Goal: Information Seeking & Learning: Learn about a topic

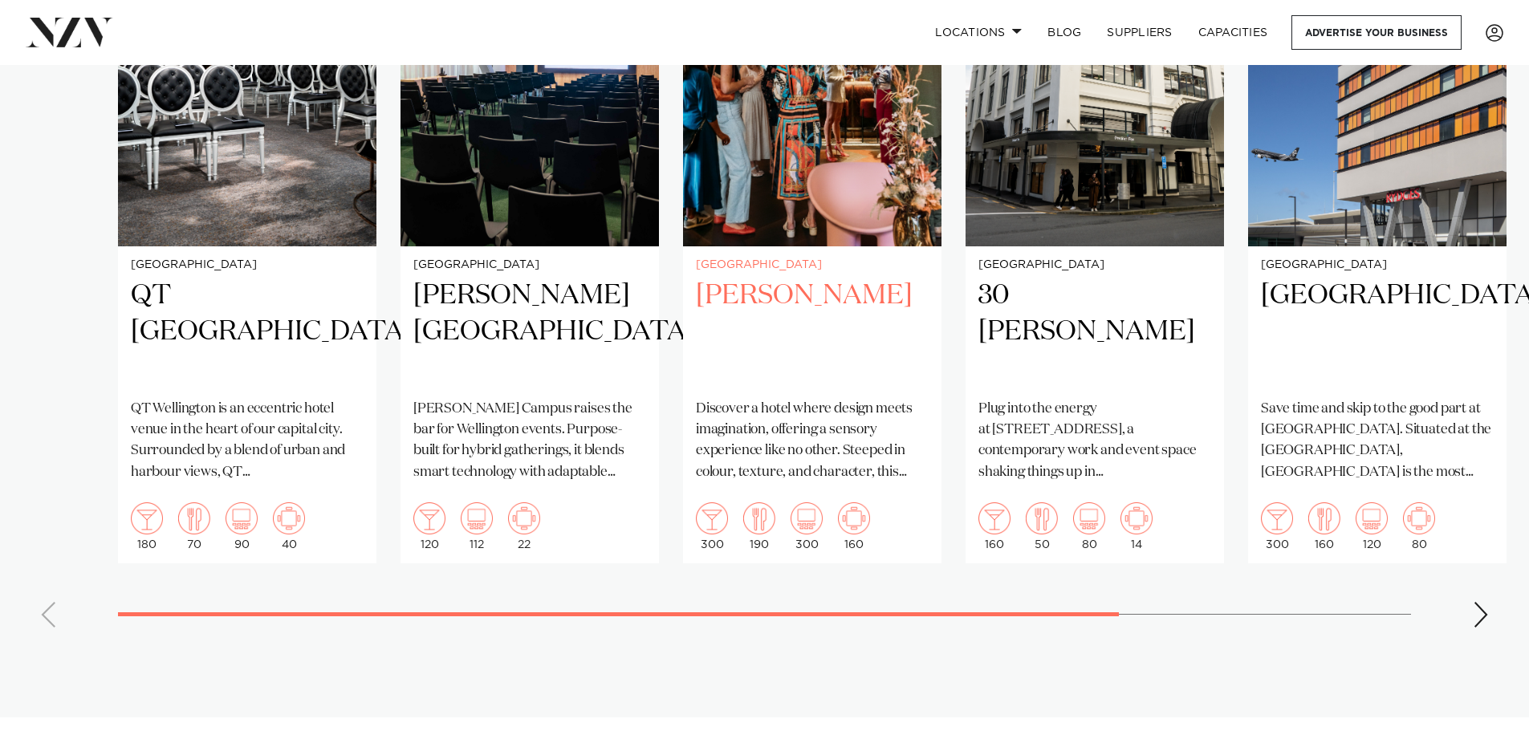
scroll to position [1284, 0]
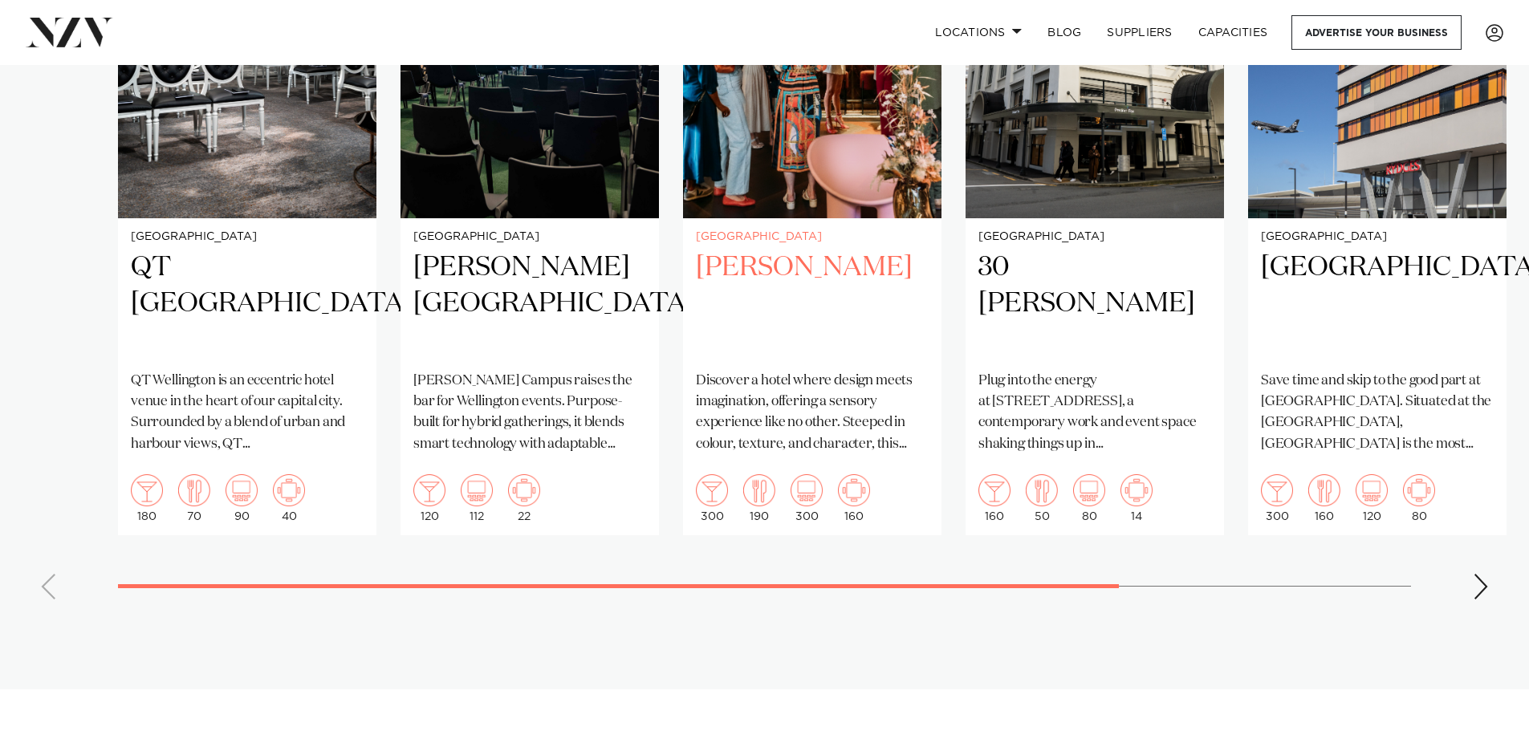
click at [749, 271] on h2 "Naumi Wellington" at bounding box center [812, 304] width 233 height 108
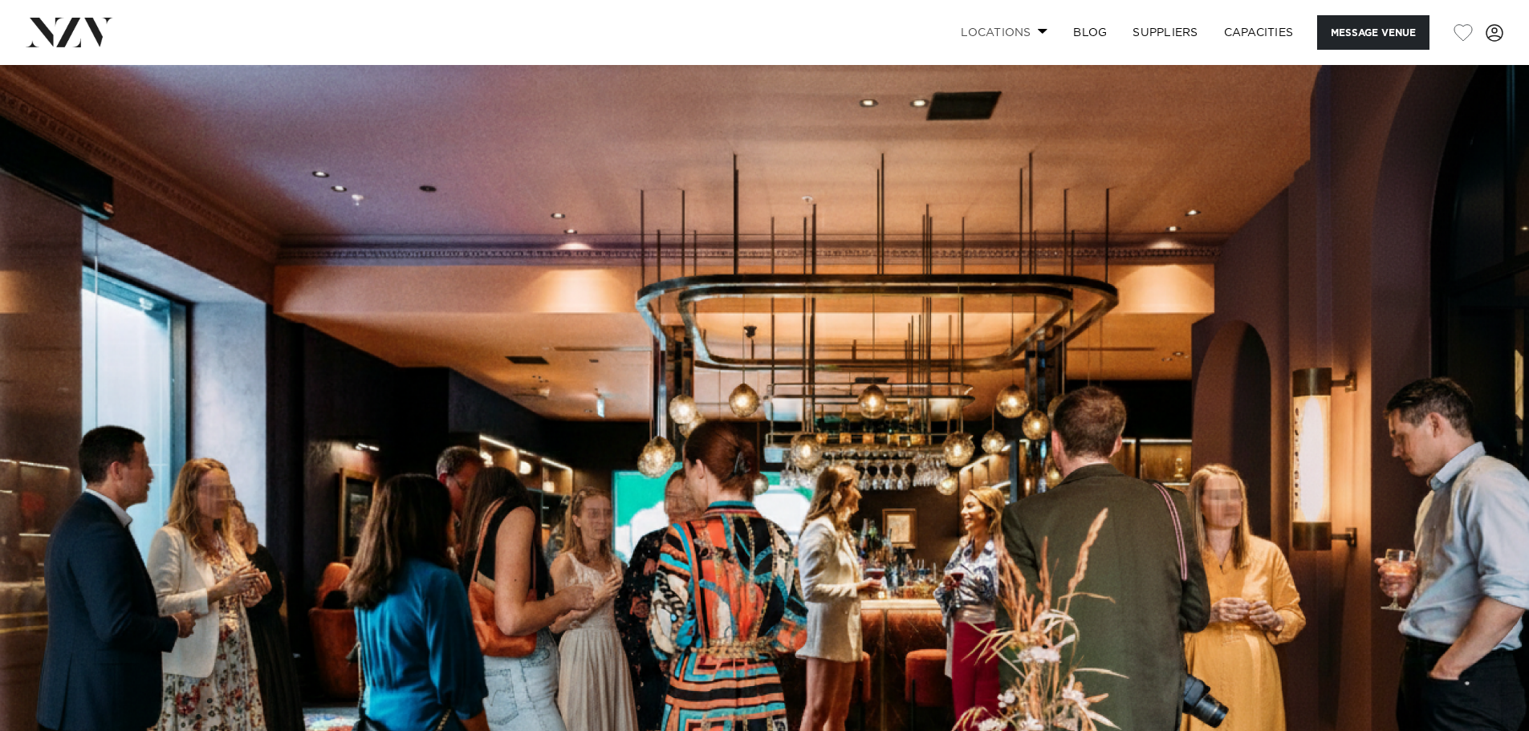
click at [992, 31] on link "Locations" at bounding box center [1004, 32] width 112 height 35
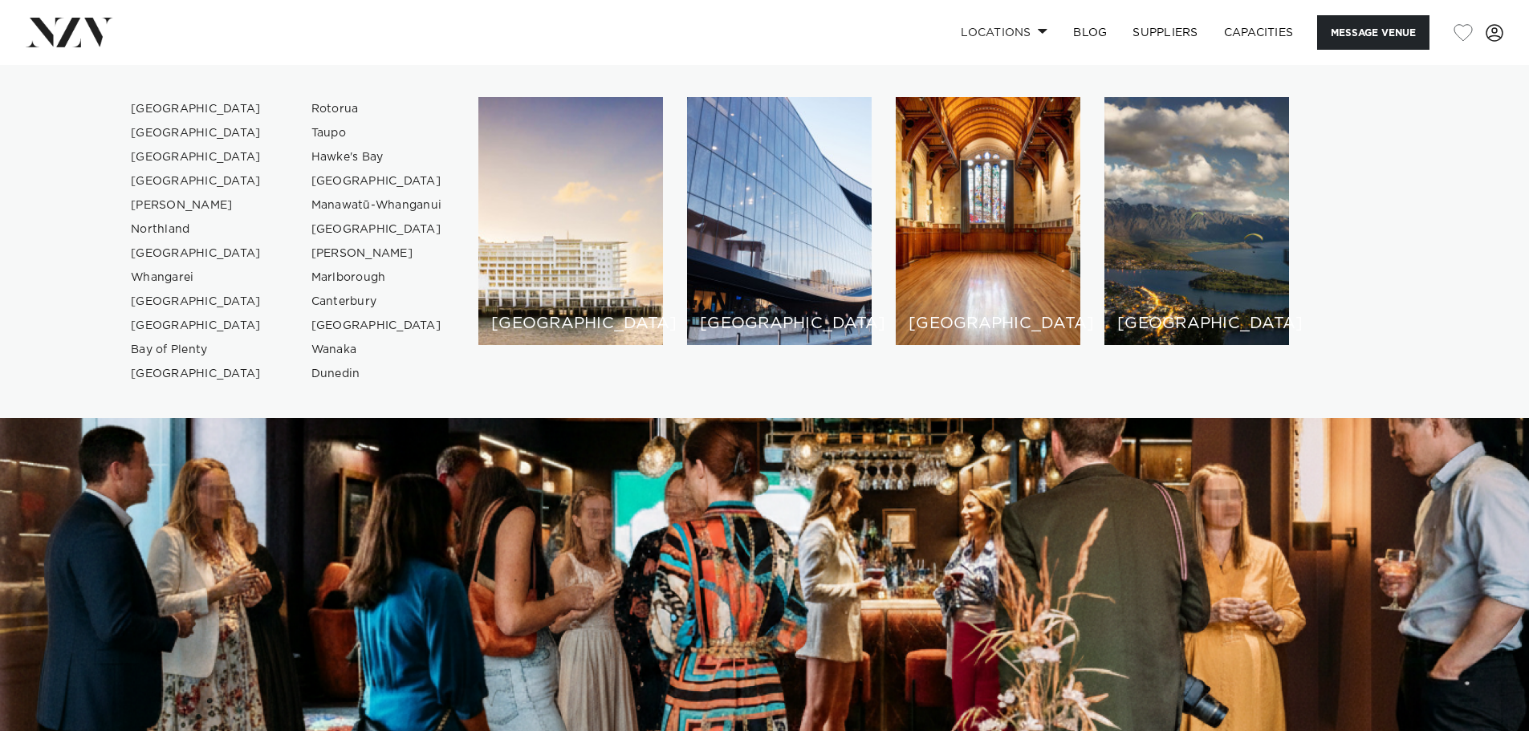
click at [1032, 517] on img at bounding box center [764, 423] width 1529 height 717
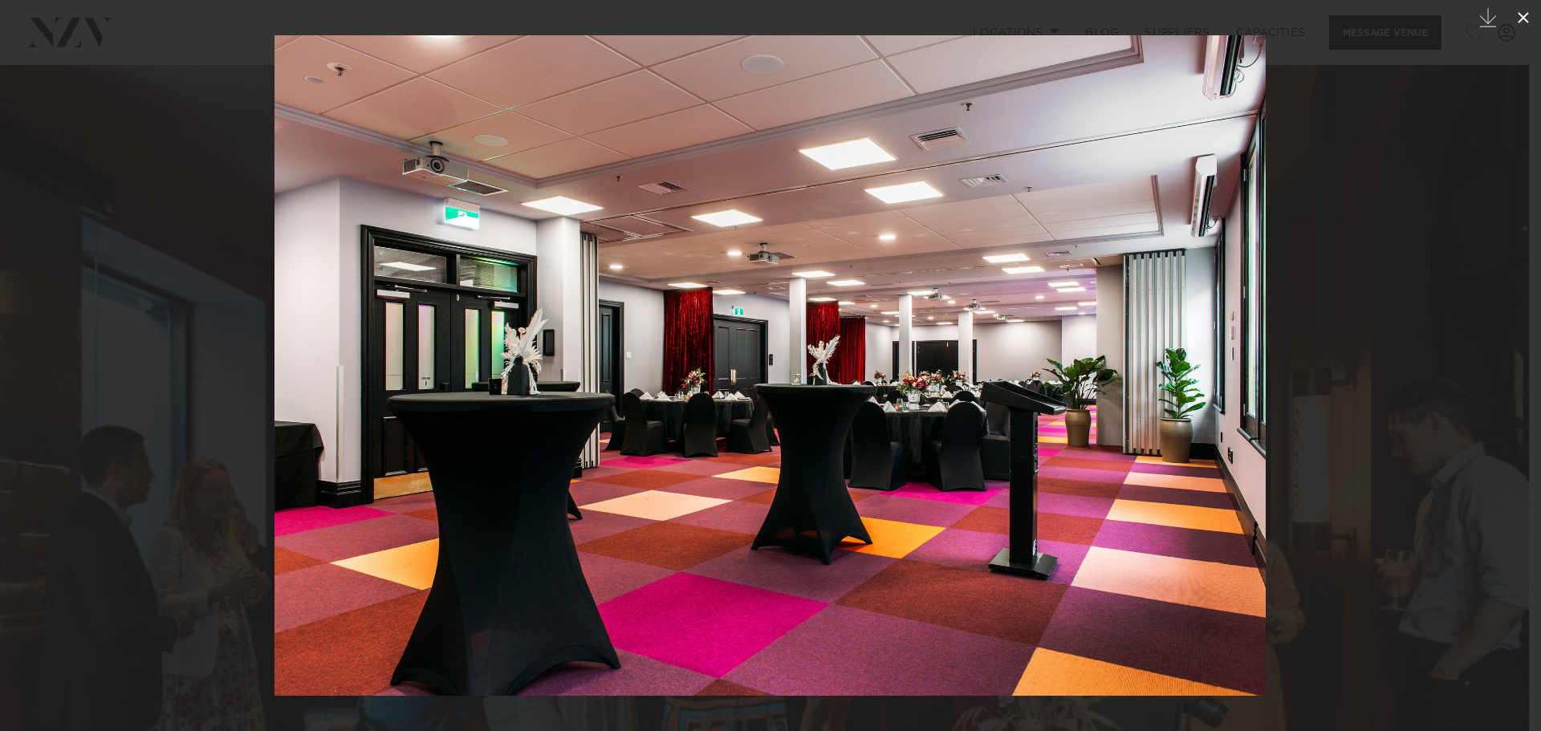
click at [1528, 18] on icon at bounding box center [1523, 17] width 19 height 19
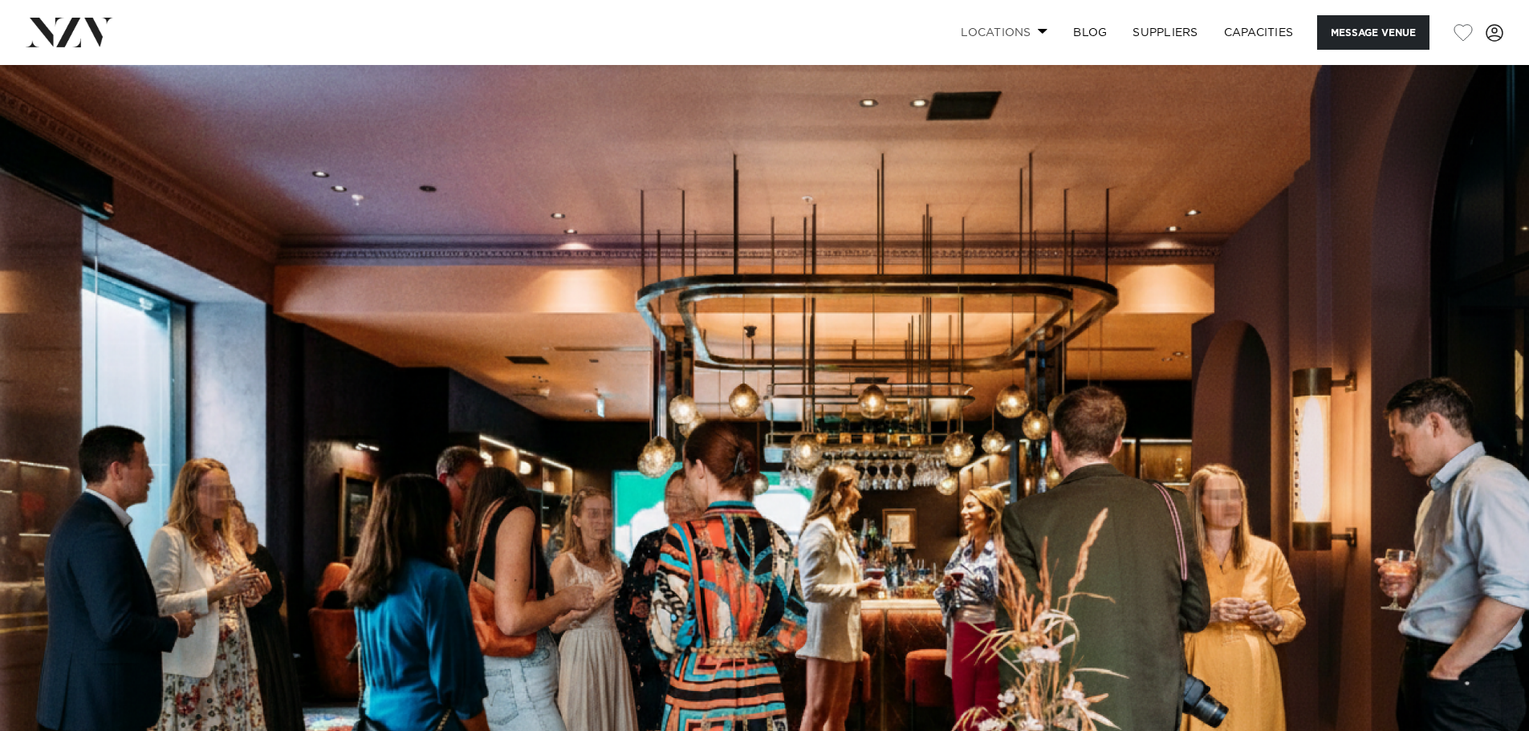
click at [1019, 33] on link "Locations" at bounding box center [1004, 32] width 112 height 35
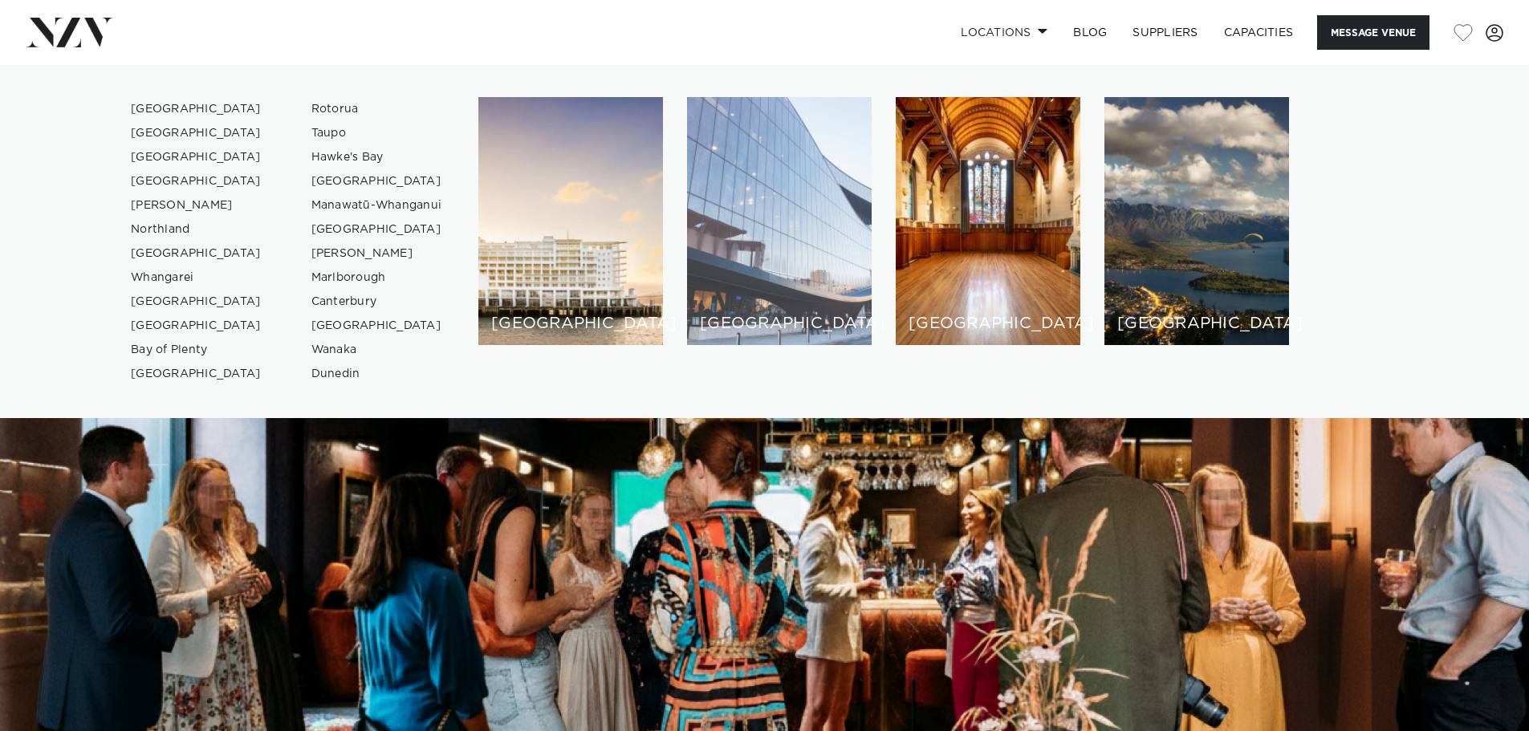
click at [739, 323] on h6 "[GEOGRAPHIC_DATA]" at bounding box center [779, 323] width 159 height 17
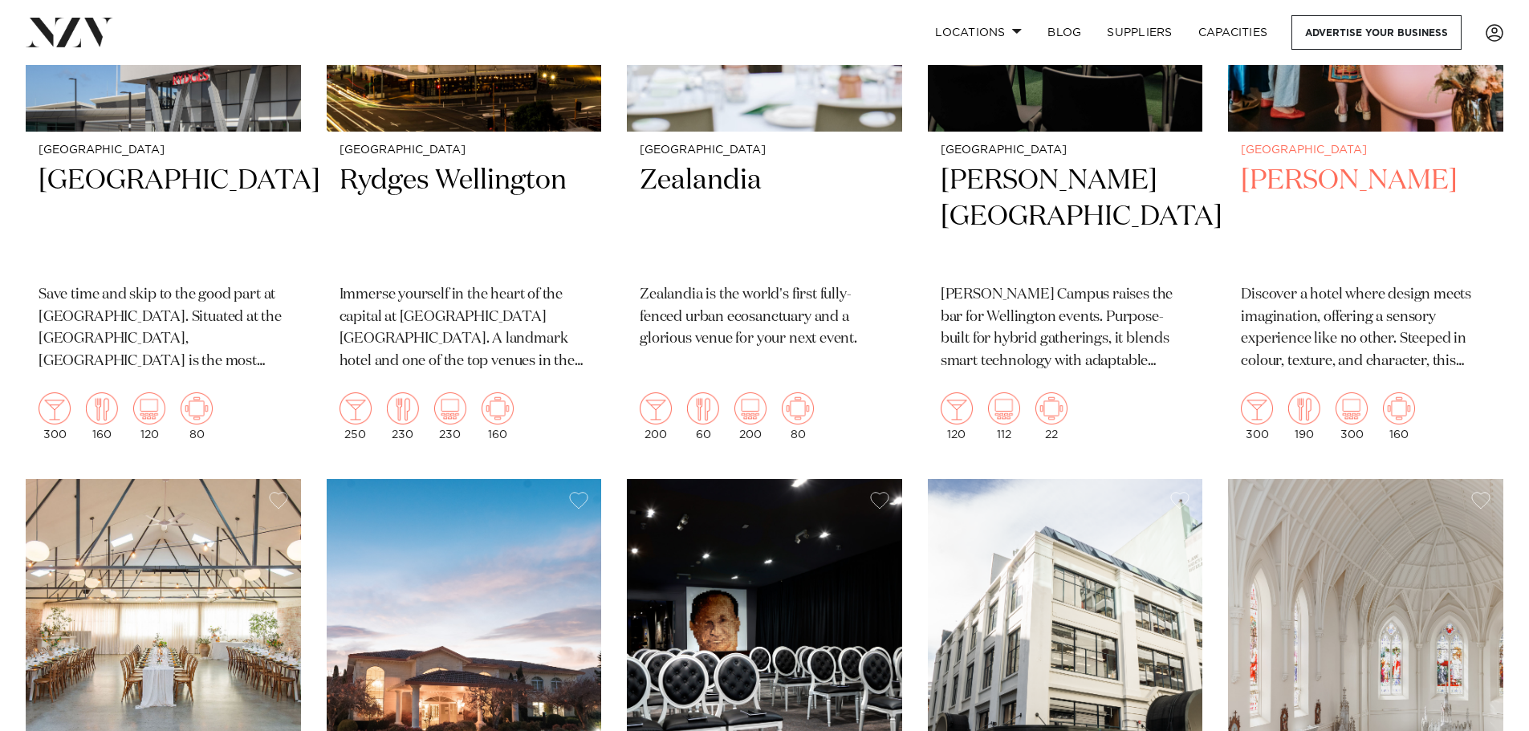
scroll to position [883, 0]
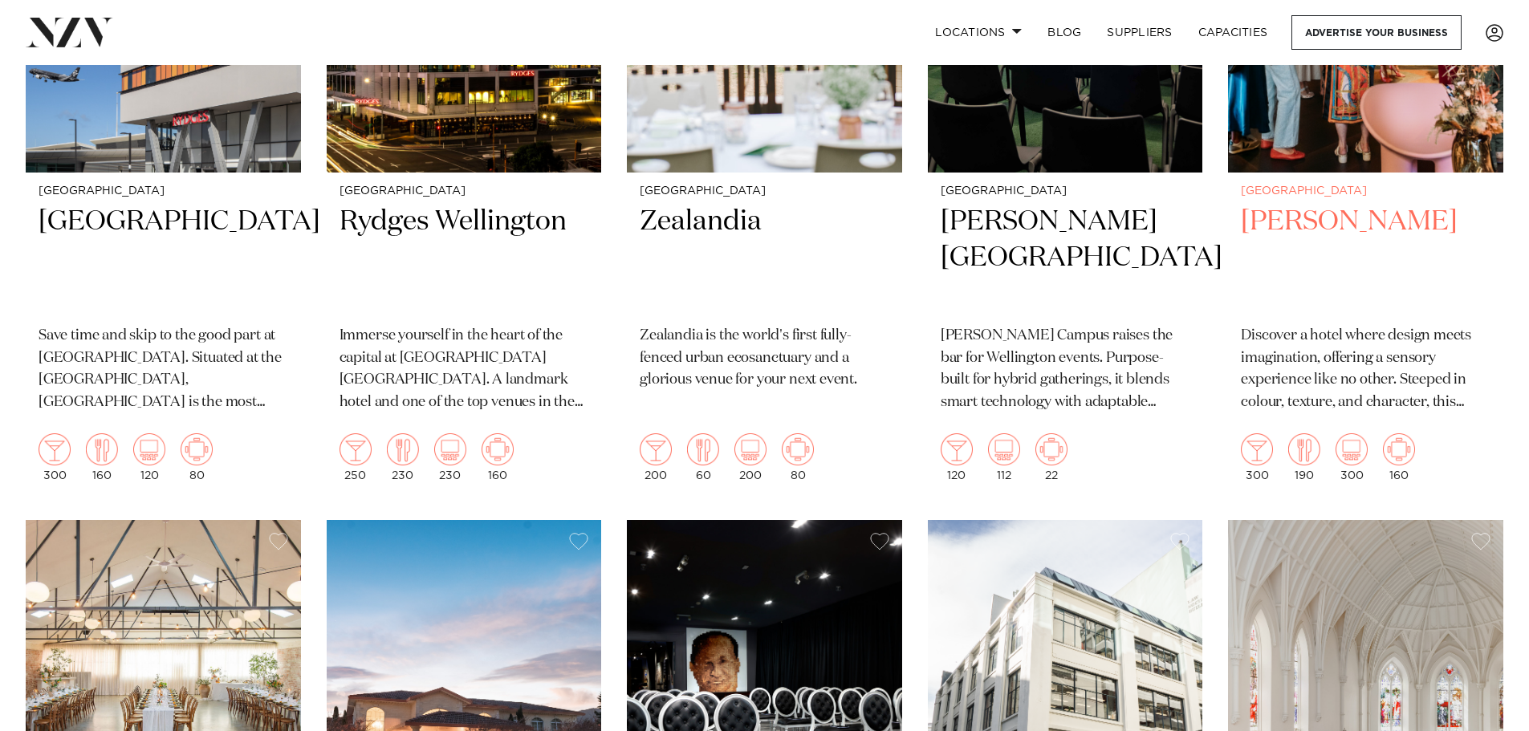
click at [1310, 228] on h2 "Naumi Wellington" at bounding box center [1366, 258] width 250 height 108
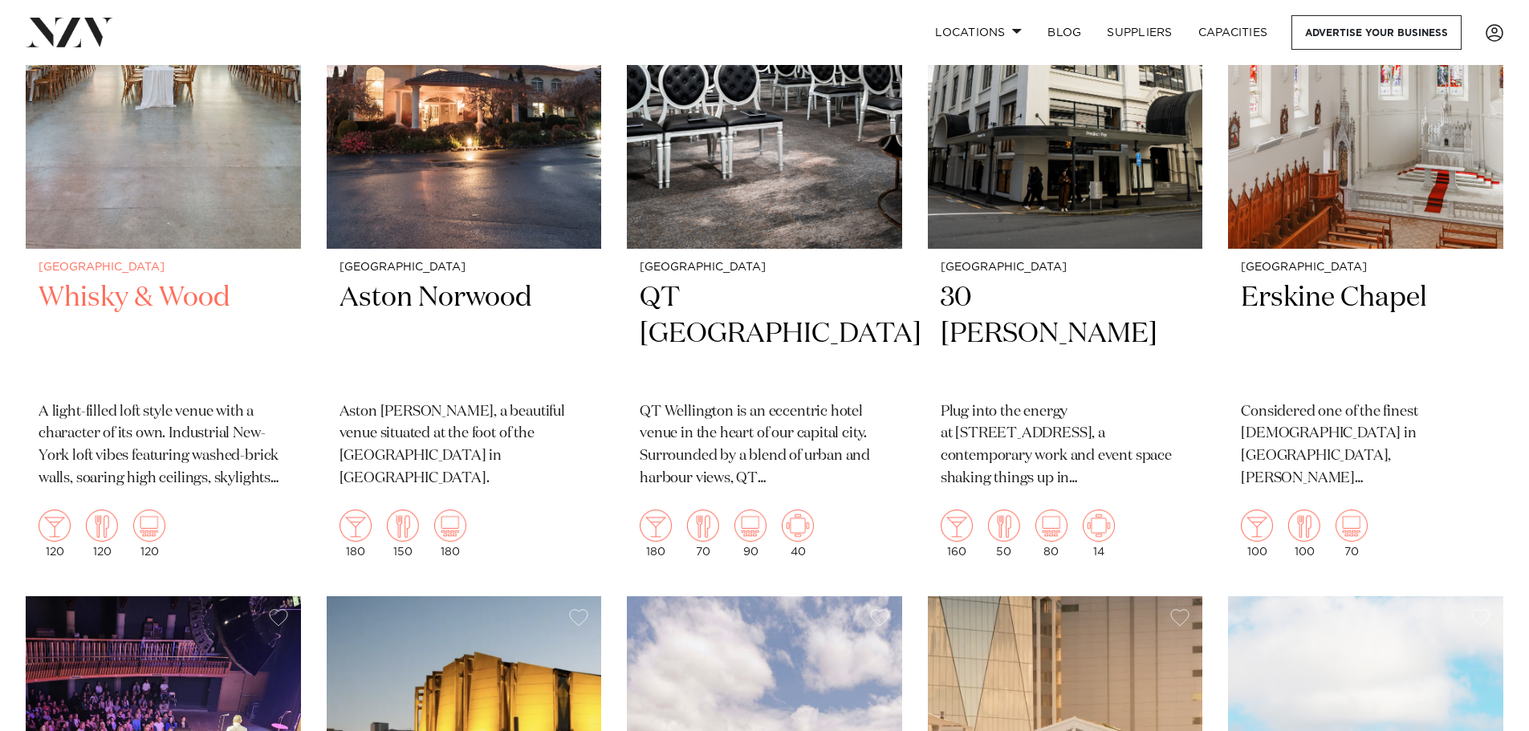
scroll to position [1525, 0]
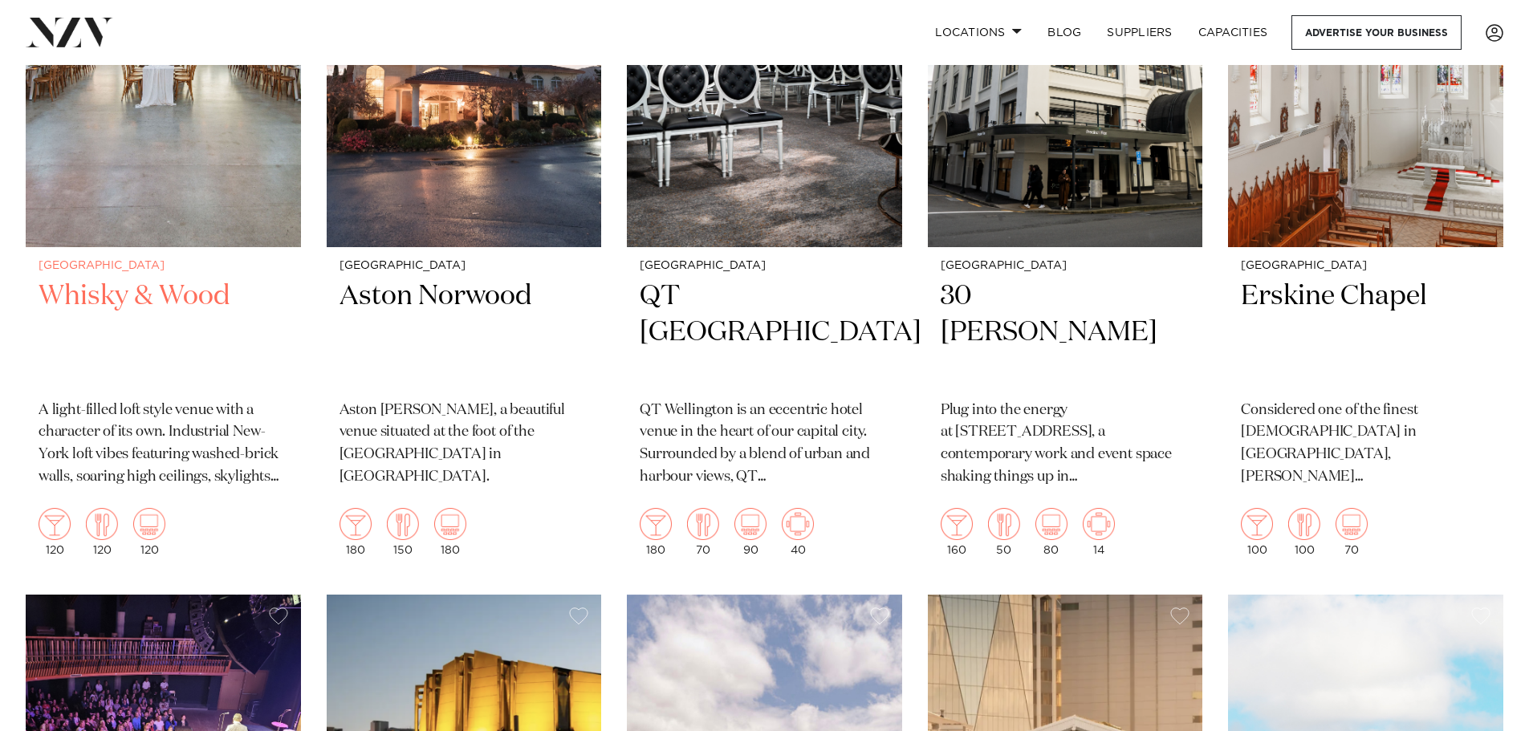
click at [134, 295] on h2 "Whisky & Wood" at bounding box center [164, 333] width 250 height 108
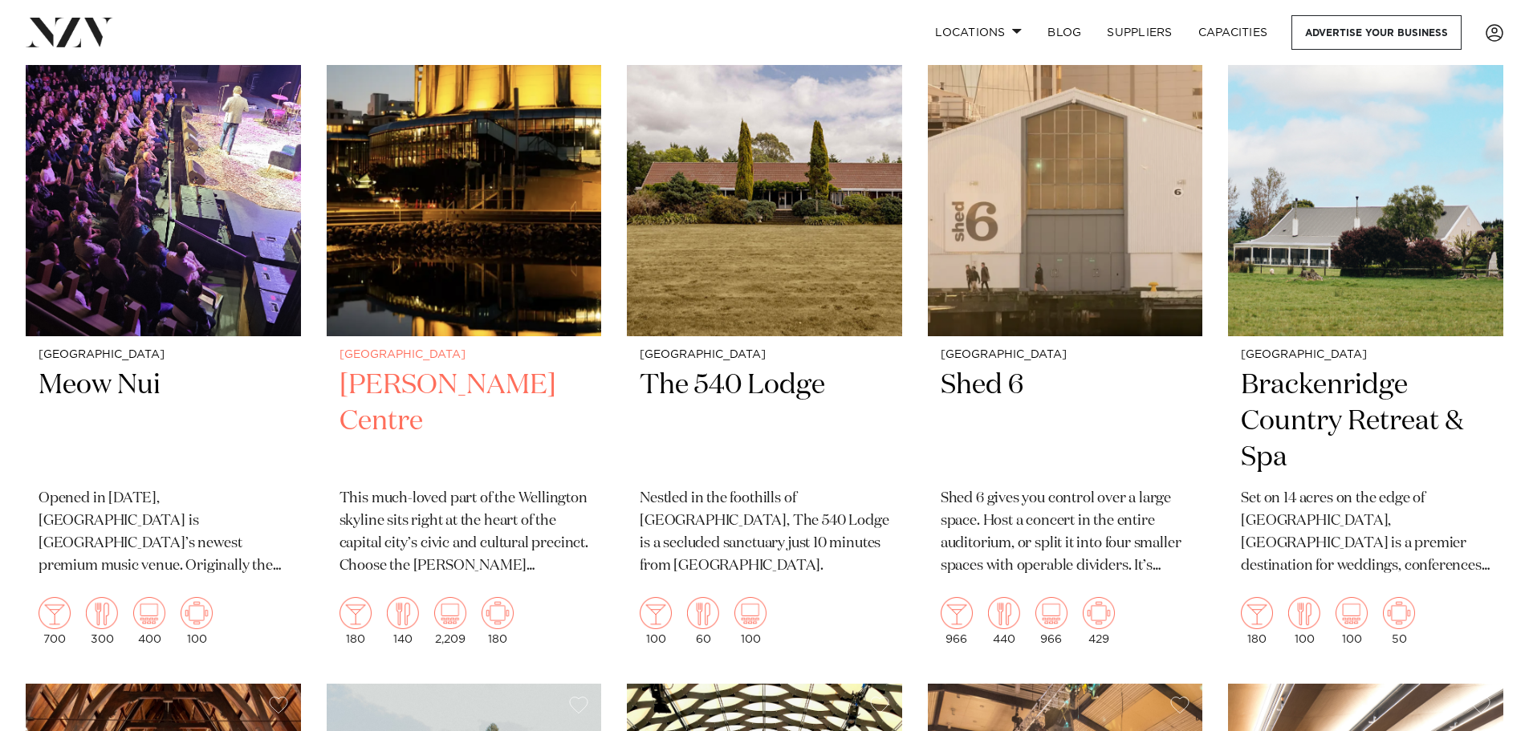
scroll to position [2164, 0]
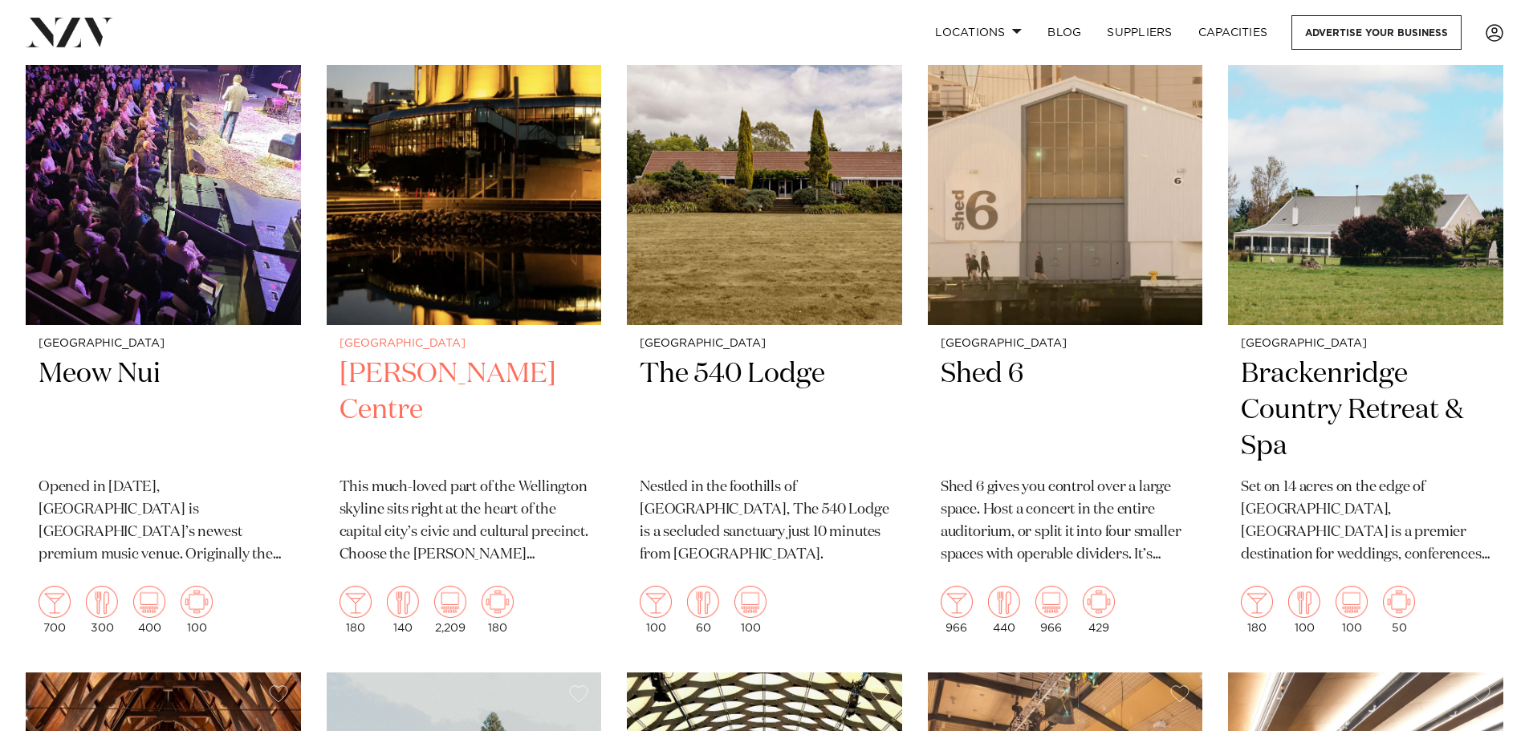
click at [401, 380] on h2 "[PERSON_NAME] Centre" at bounding box center [465, 410] width 250 height 108
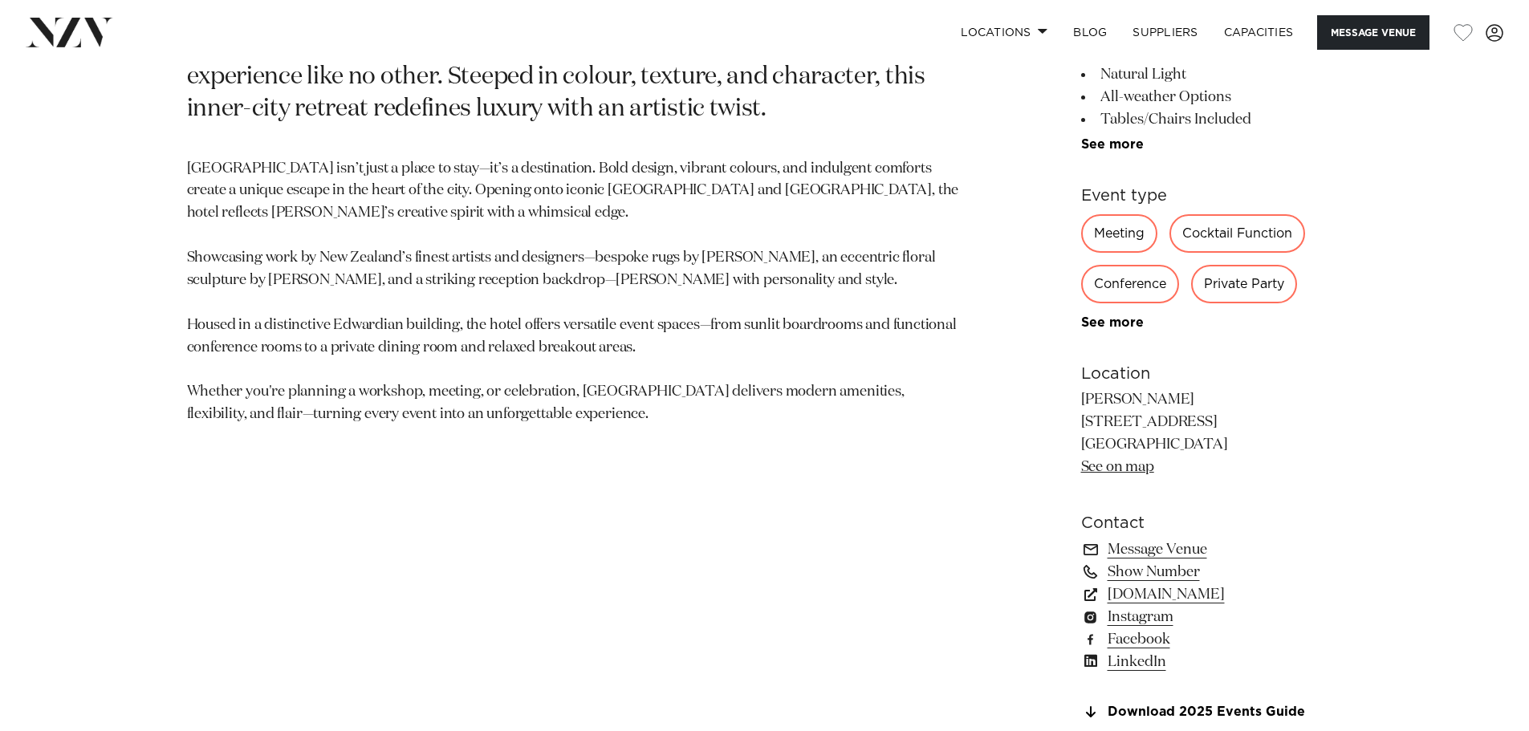
scroll to position [963, 0]
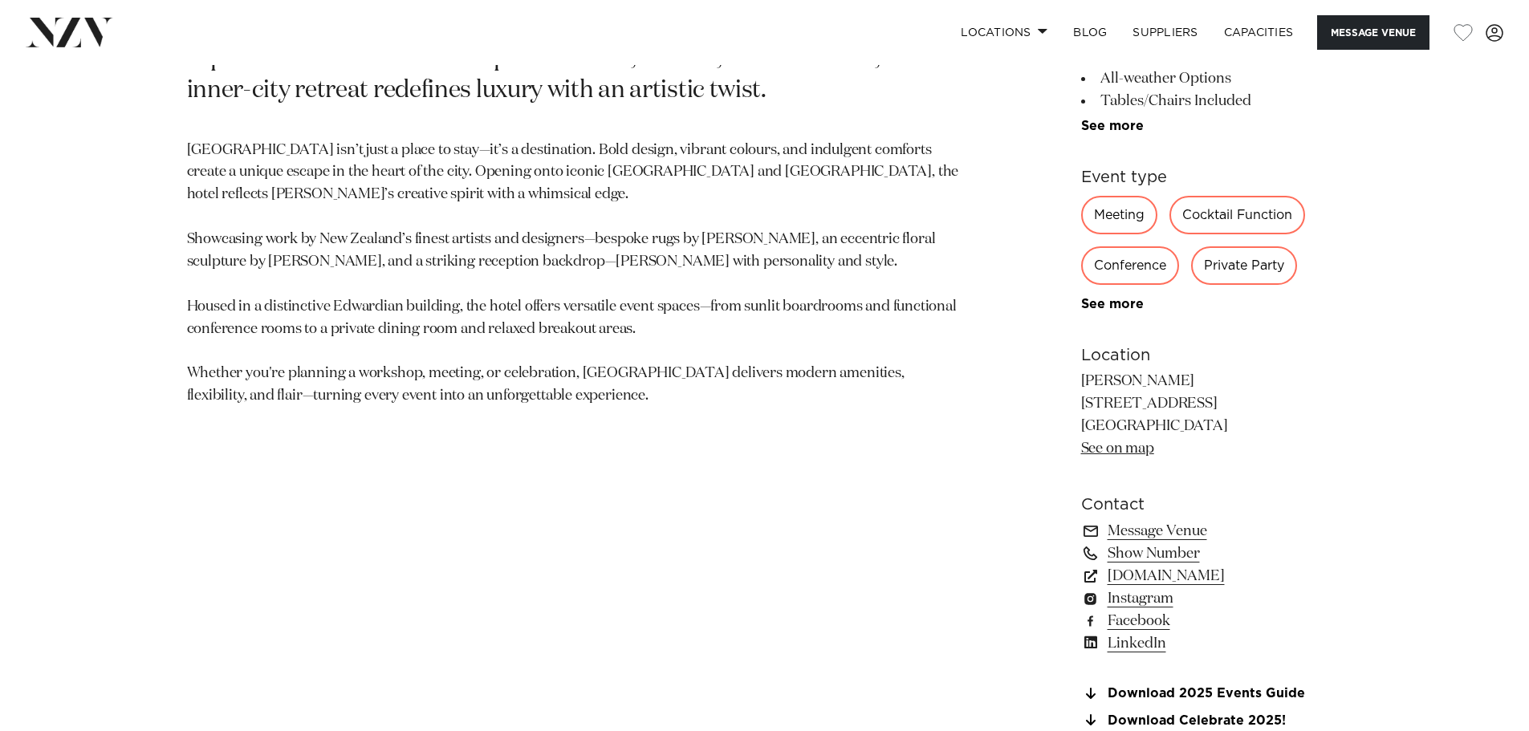
click at [1107, 451] on link "See on map" at bounding box center [1117, 449] width 73 height 14
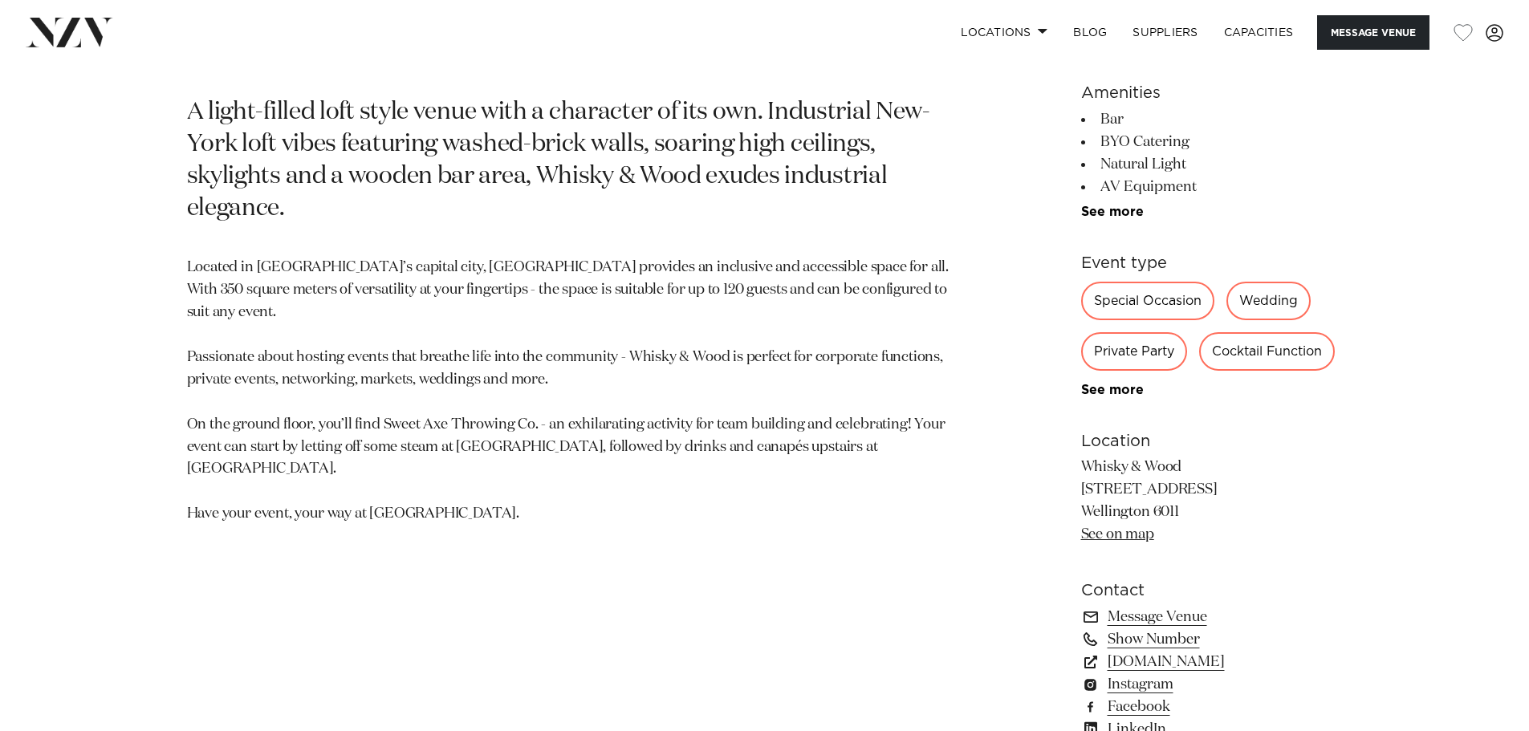
scroll to position [963, 0]
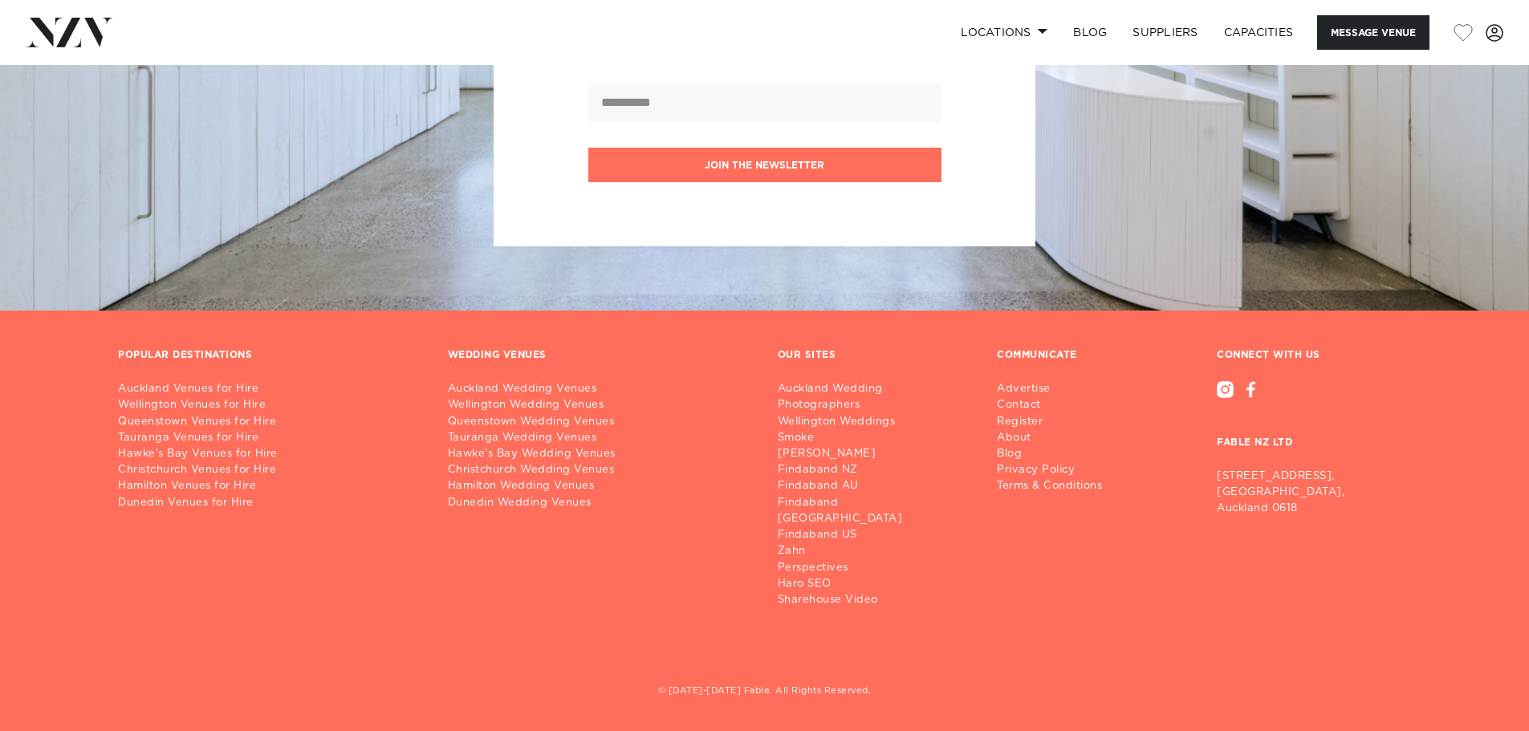
scroll to position [3773, 0]
